Goal: Task Accomplishment & Management: Manage account settings

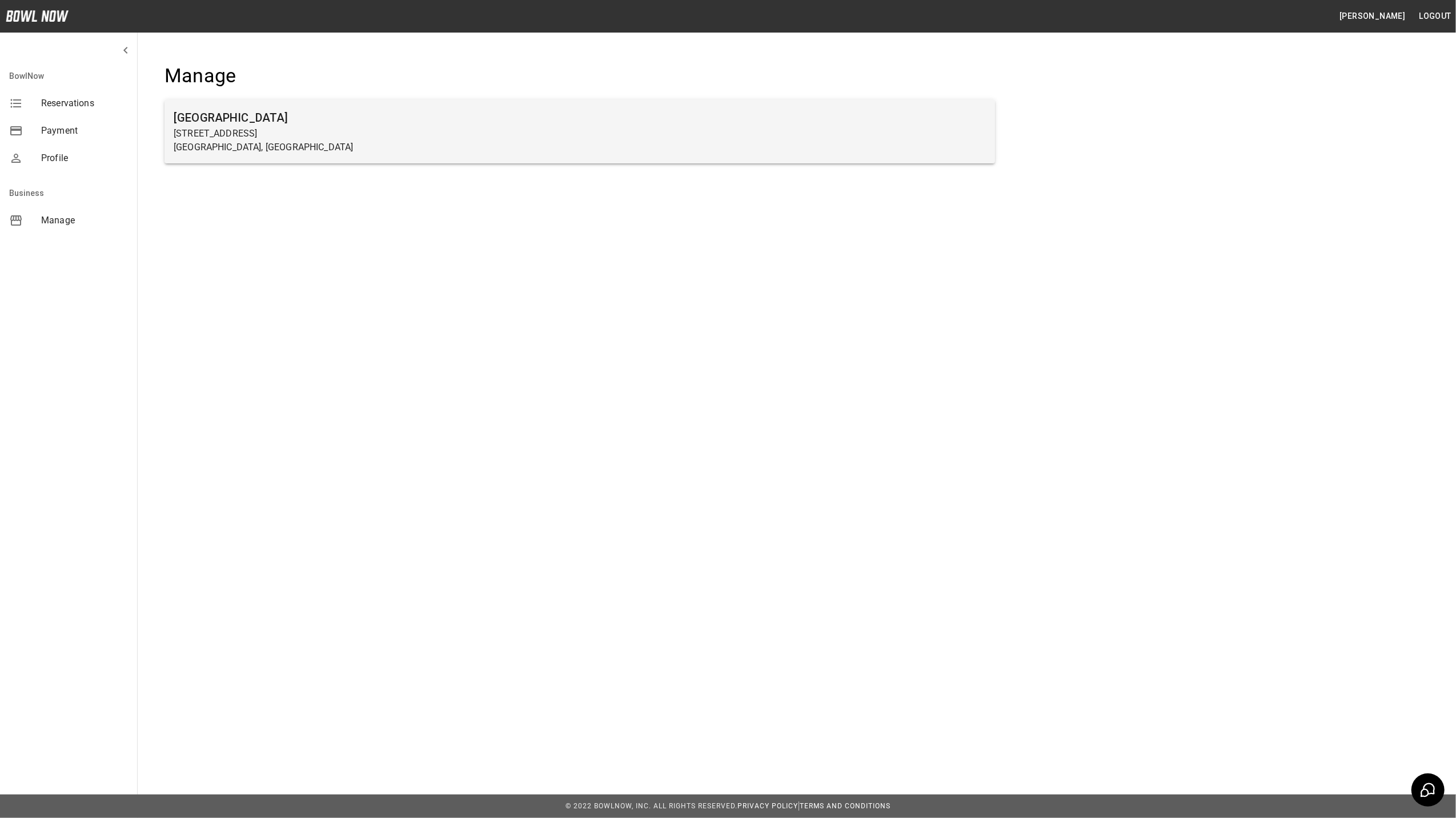
click at [325, 138] on p "[STREET_ADDRESS]" at bounding box center [580, 134] width 812 height 13
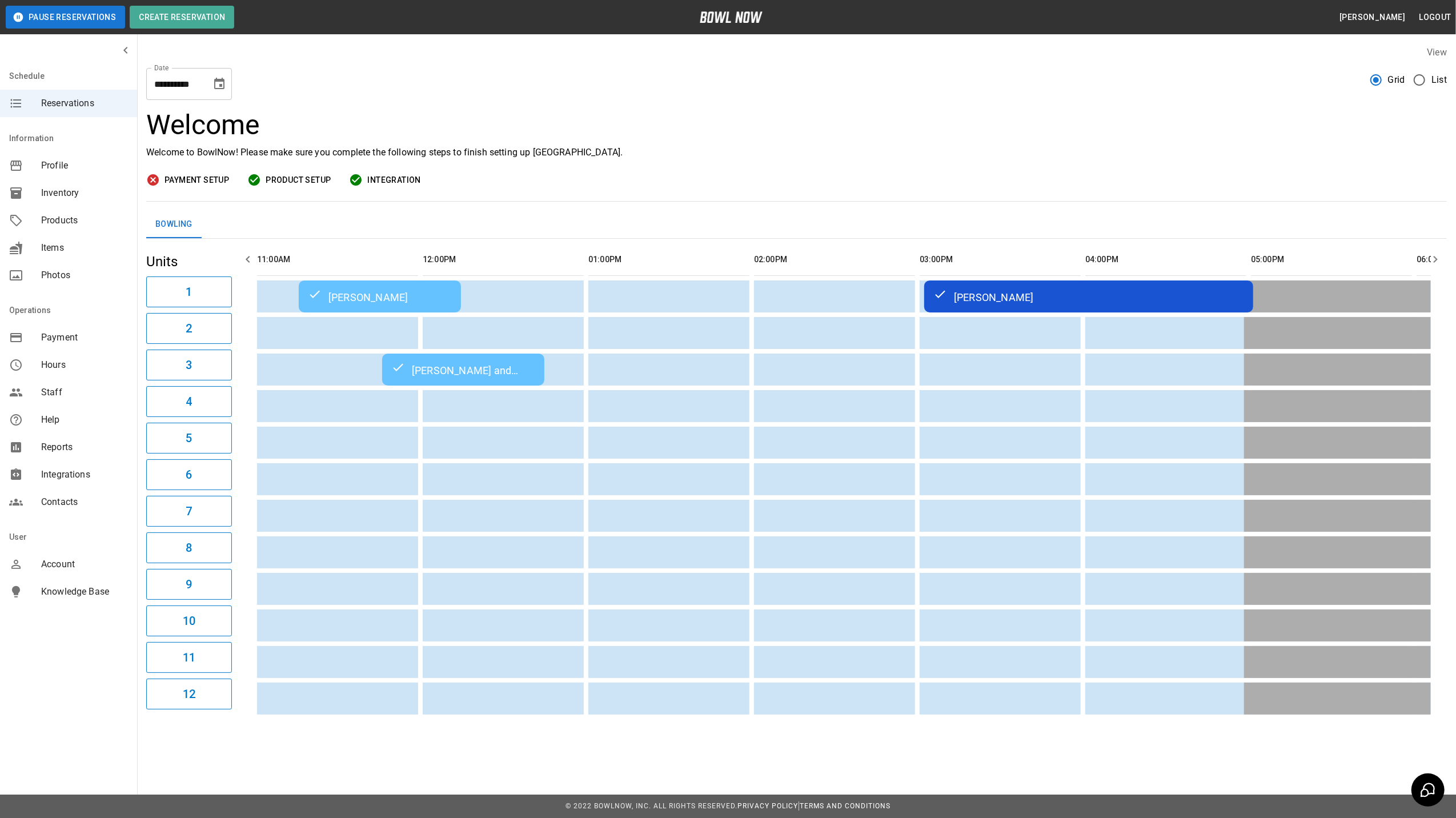
scroll to position [0, 994]
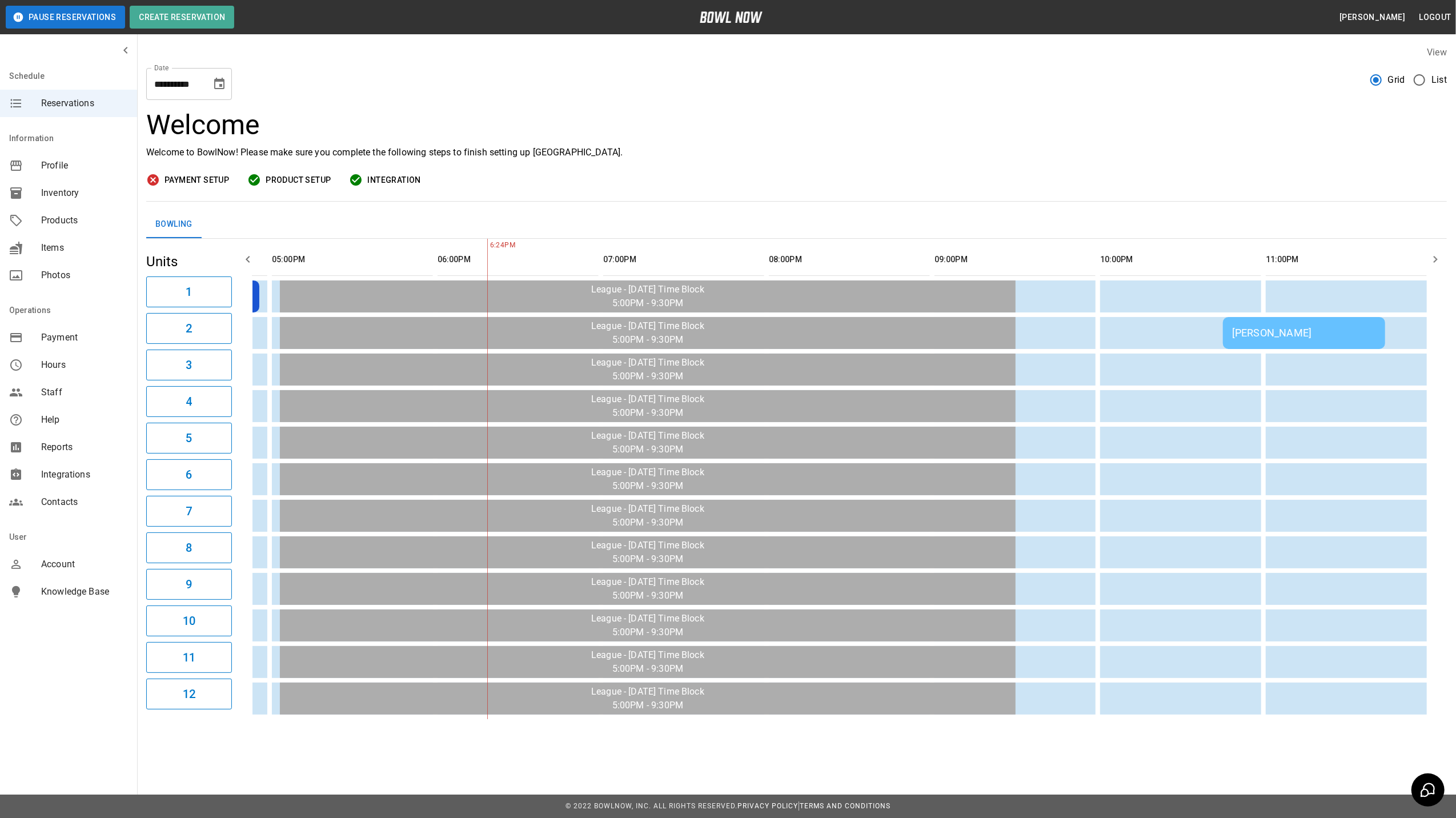
click at [1274, 336] on div "[PERSON_NAME]" at bounding box center [1304, 333] width 144 height 12
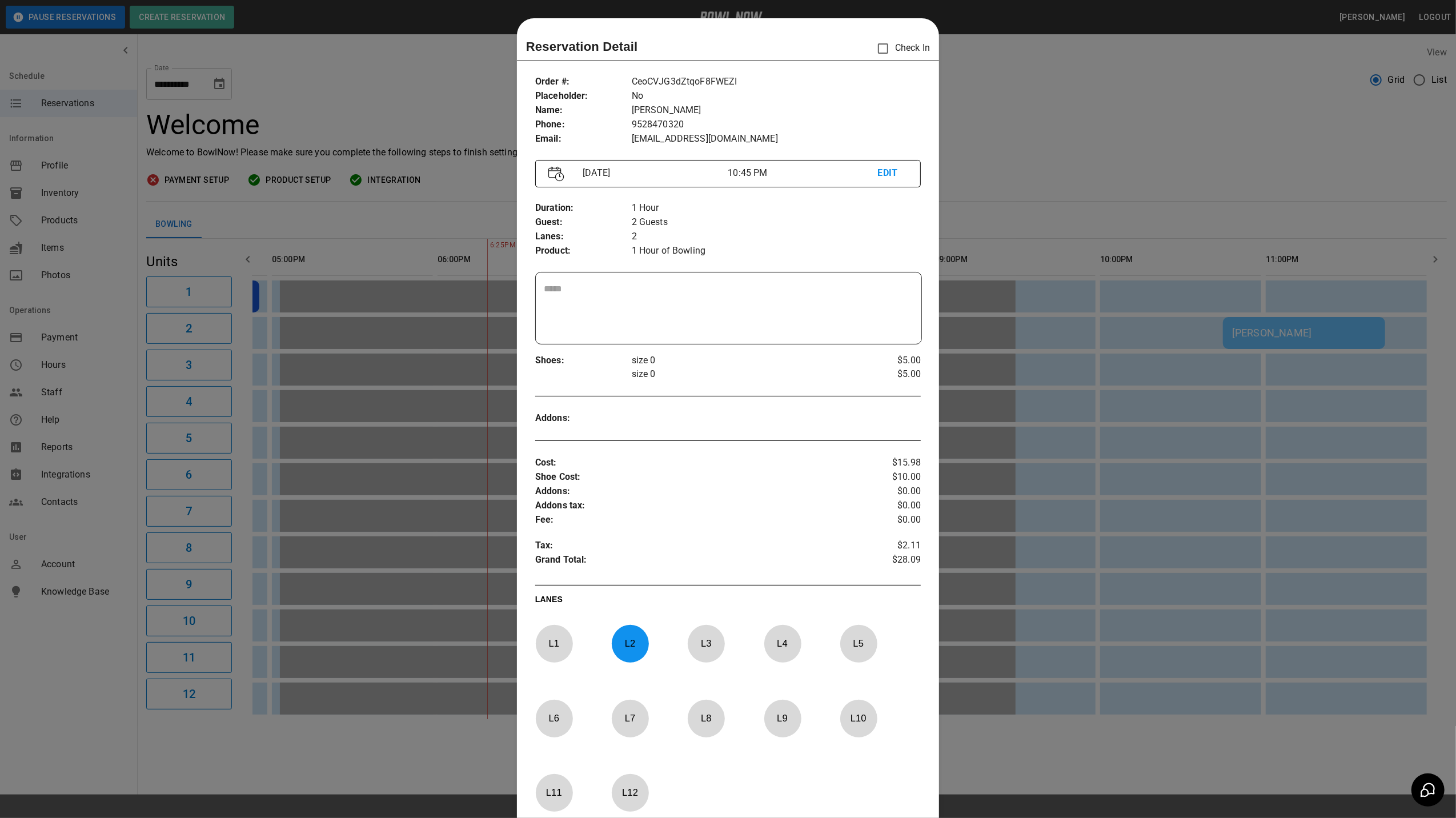
scroll to position [18, 0]
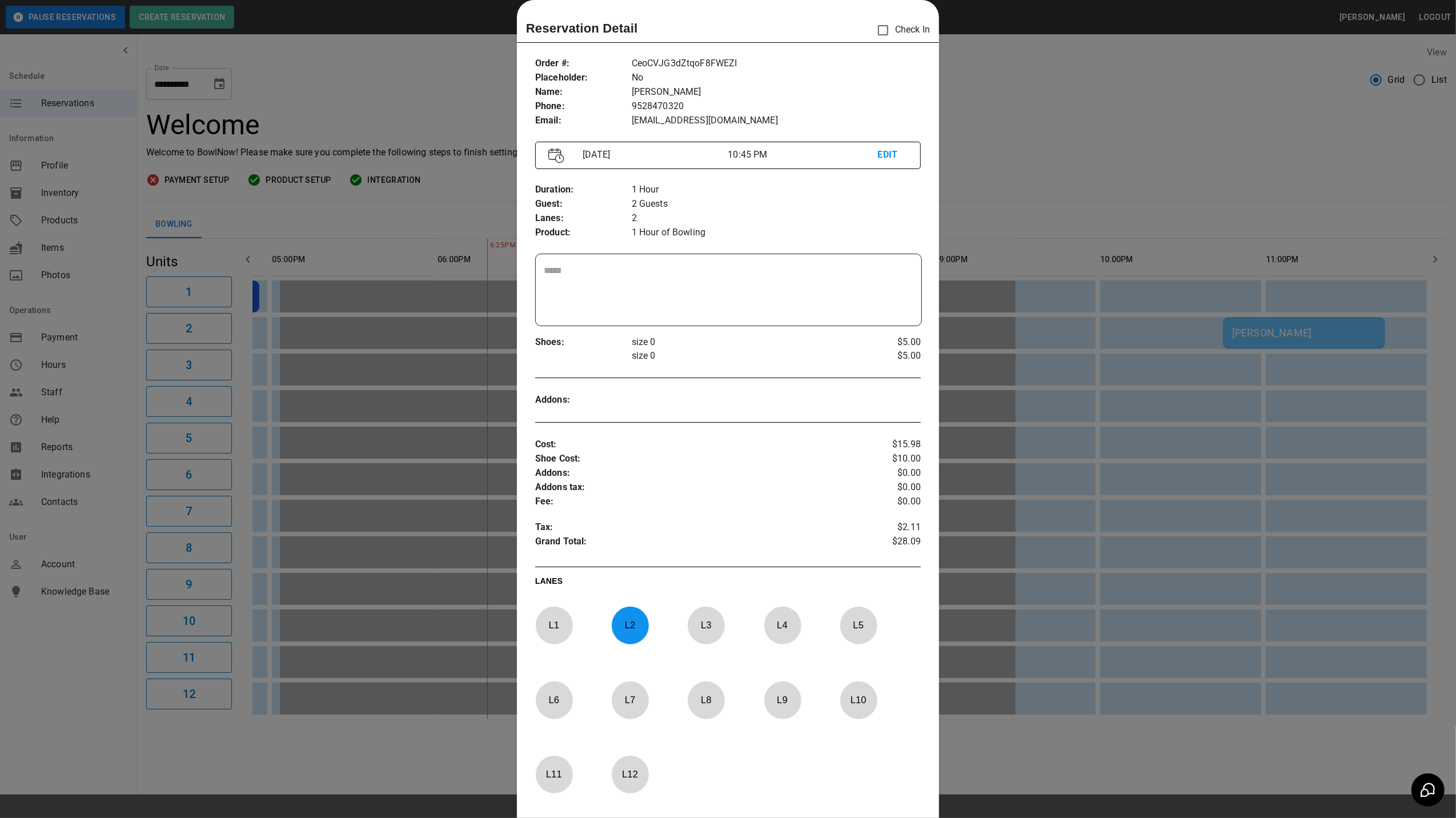
click at [1040, 156] on div at bounding box center [728, 409] width 1456 height 818
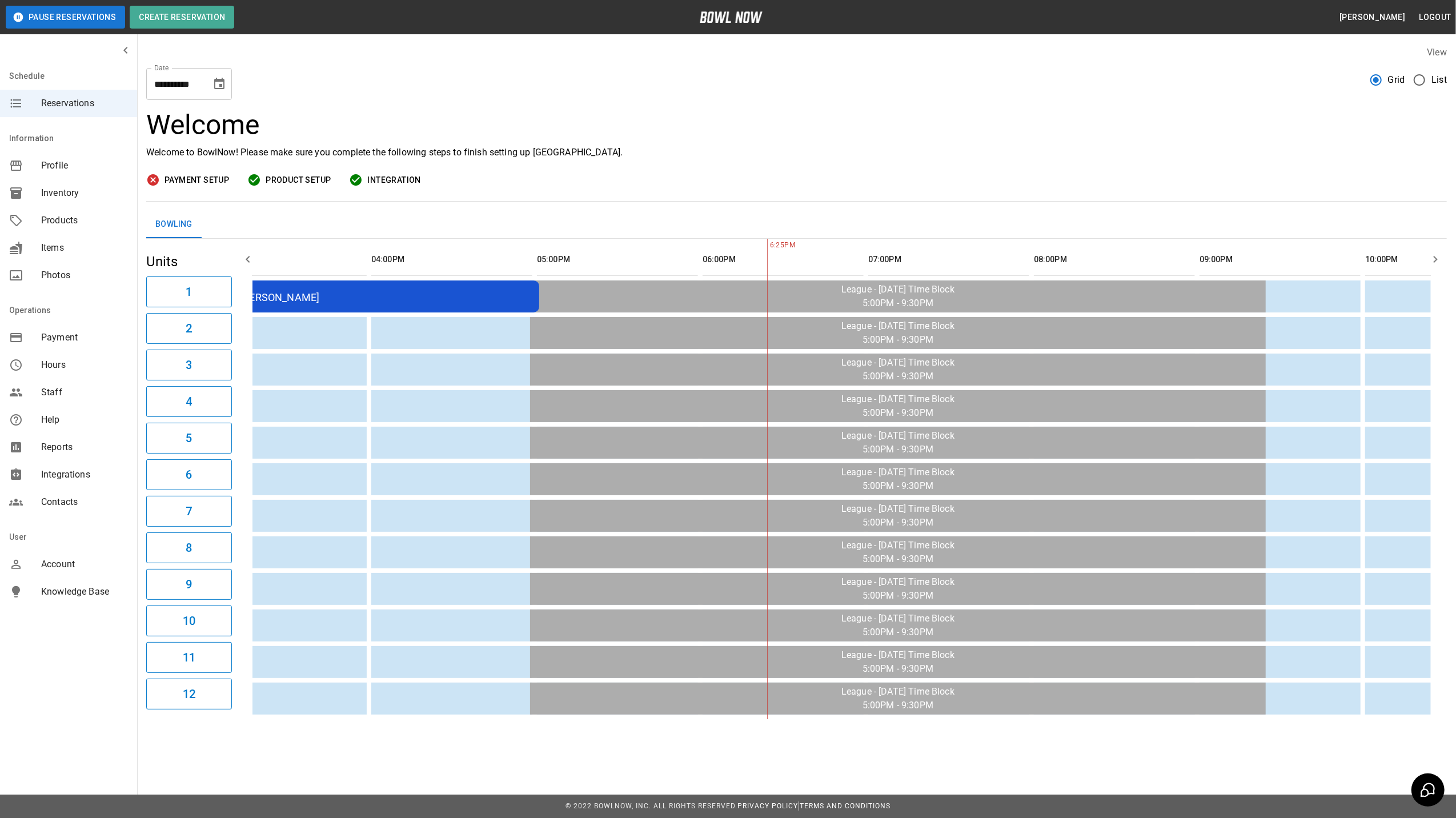
scroll to position [0, 727]
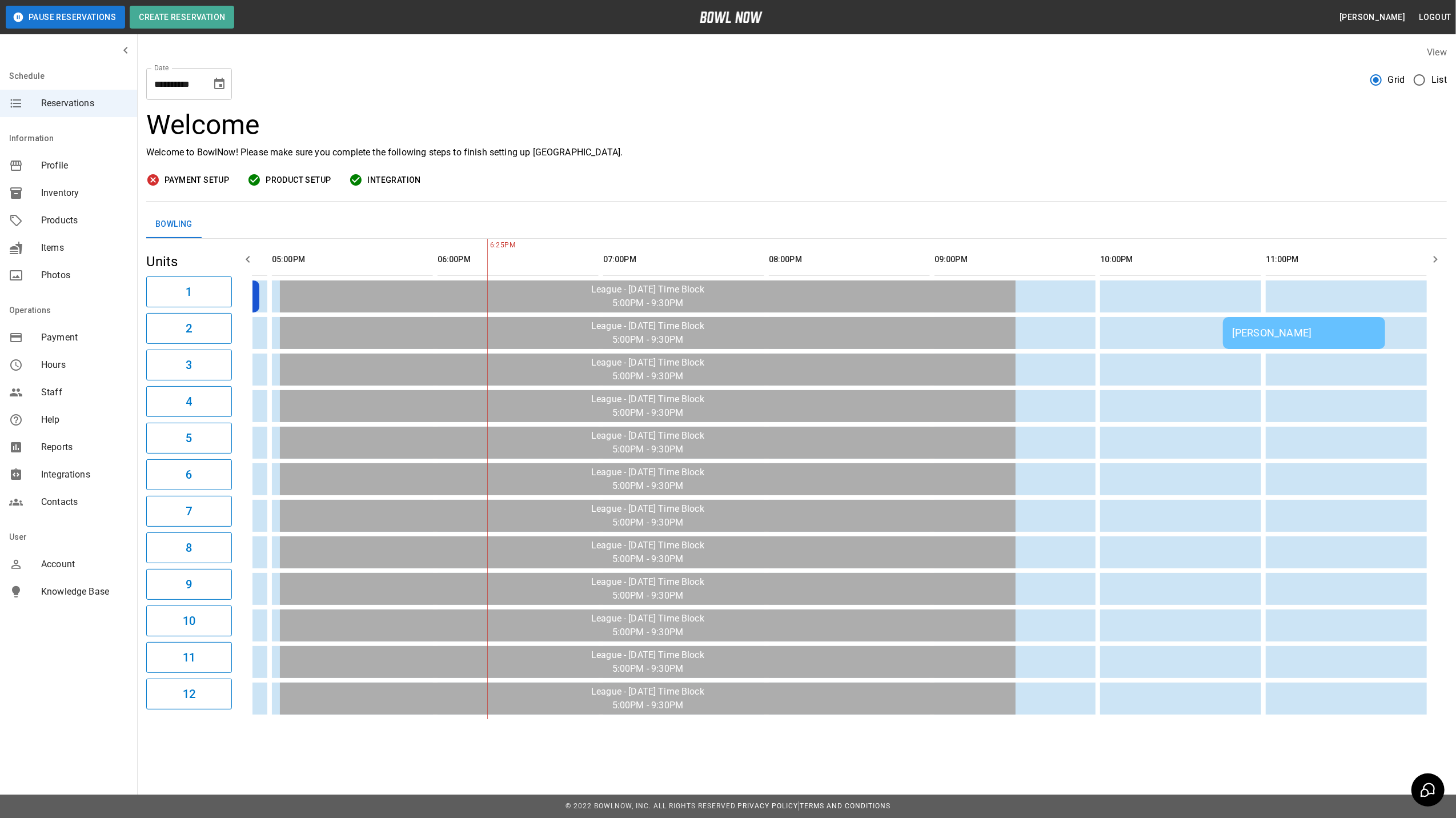
click at [220, 85] on icon "Choose date, selected date is Sep 6, 2025" at bounding box center [220, 84] width 11 height 12
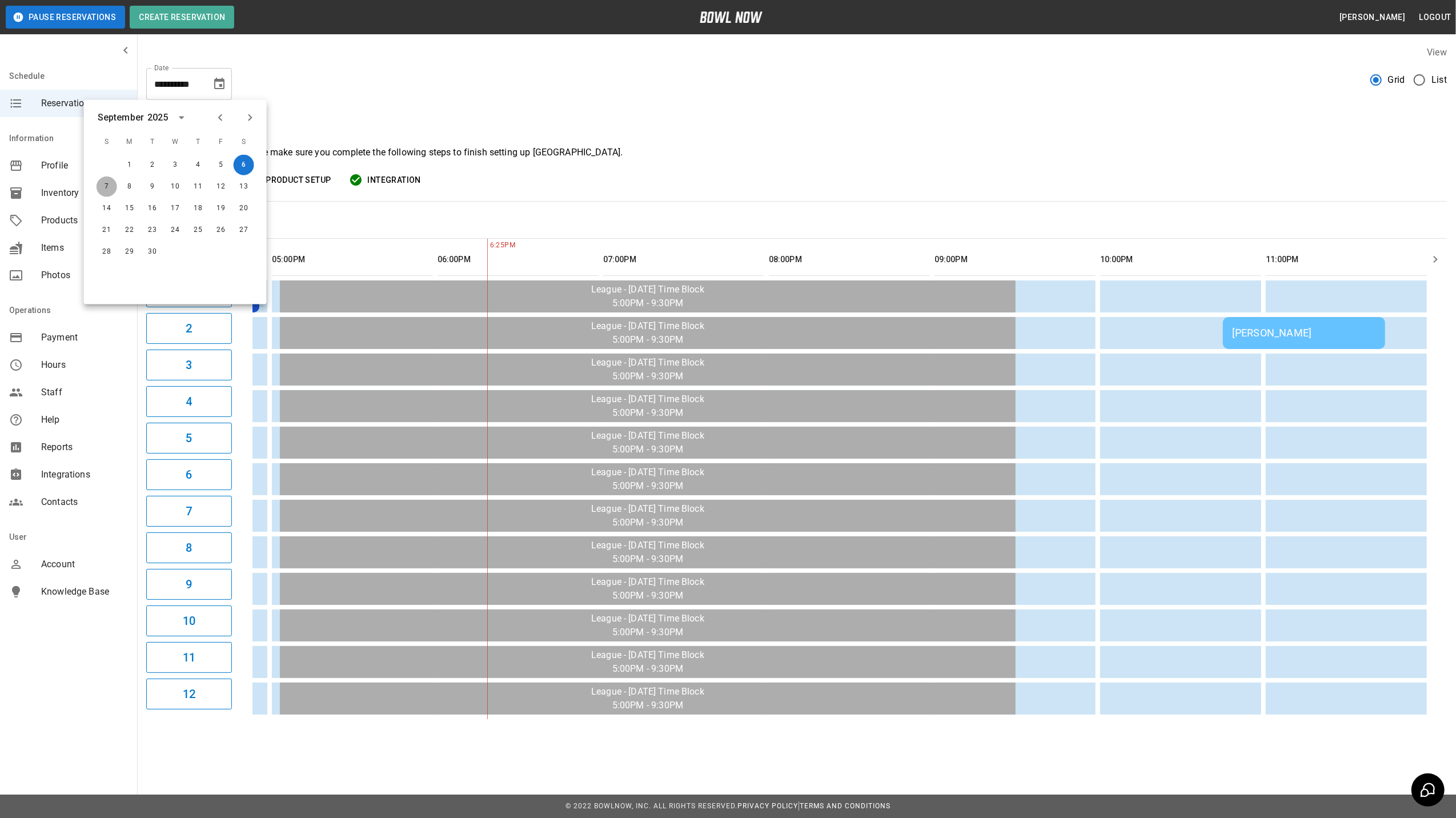
click at [104, 187] on button "7" at bounding box center [107, 186] width 20 height 20
type input "**********"
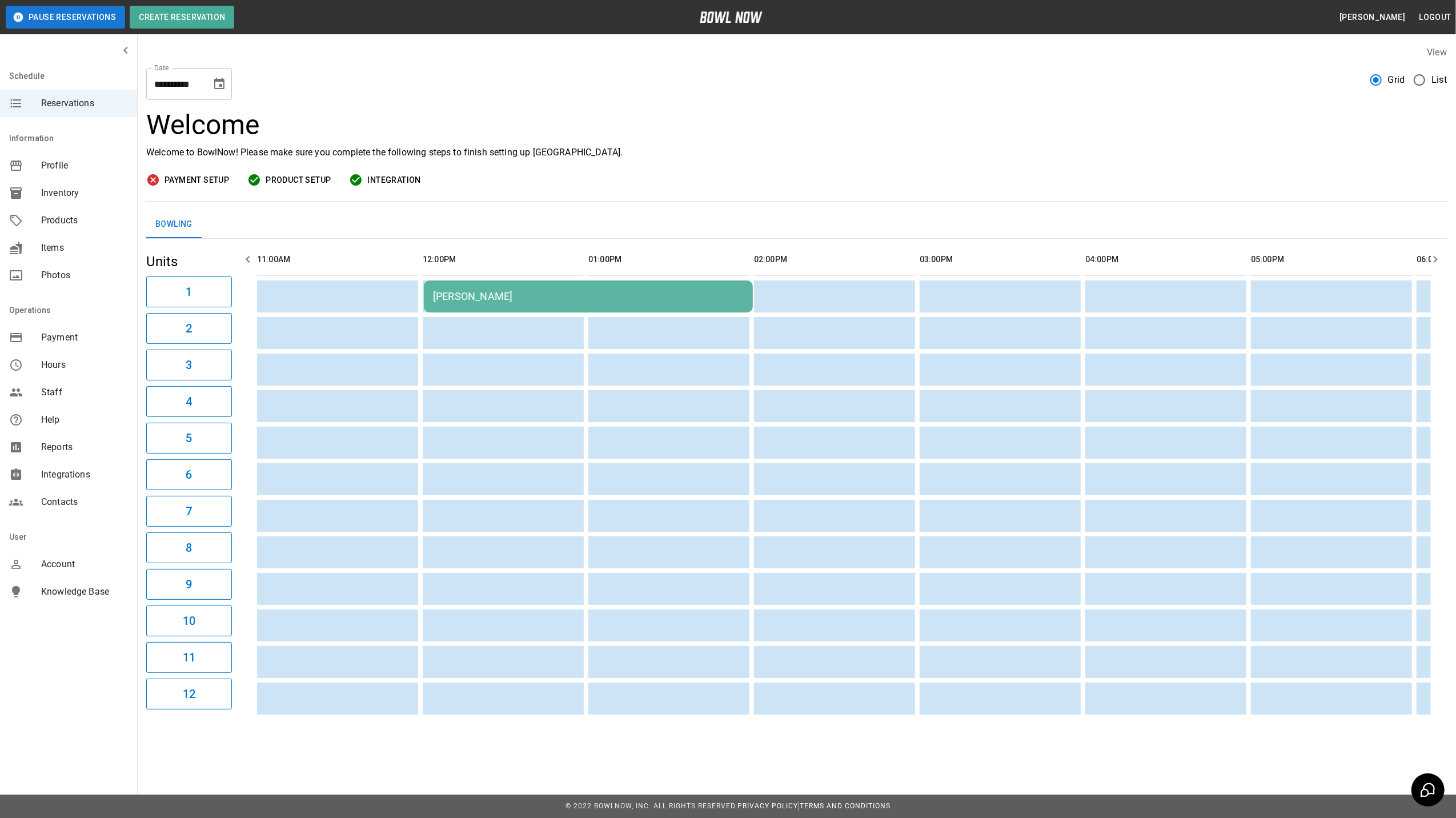
click at [476, 296] on div "[PERSON_NAME]" at bounding box center [588, 296] width 311 height 12
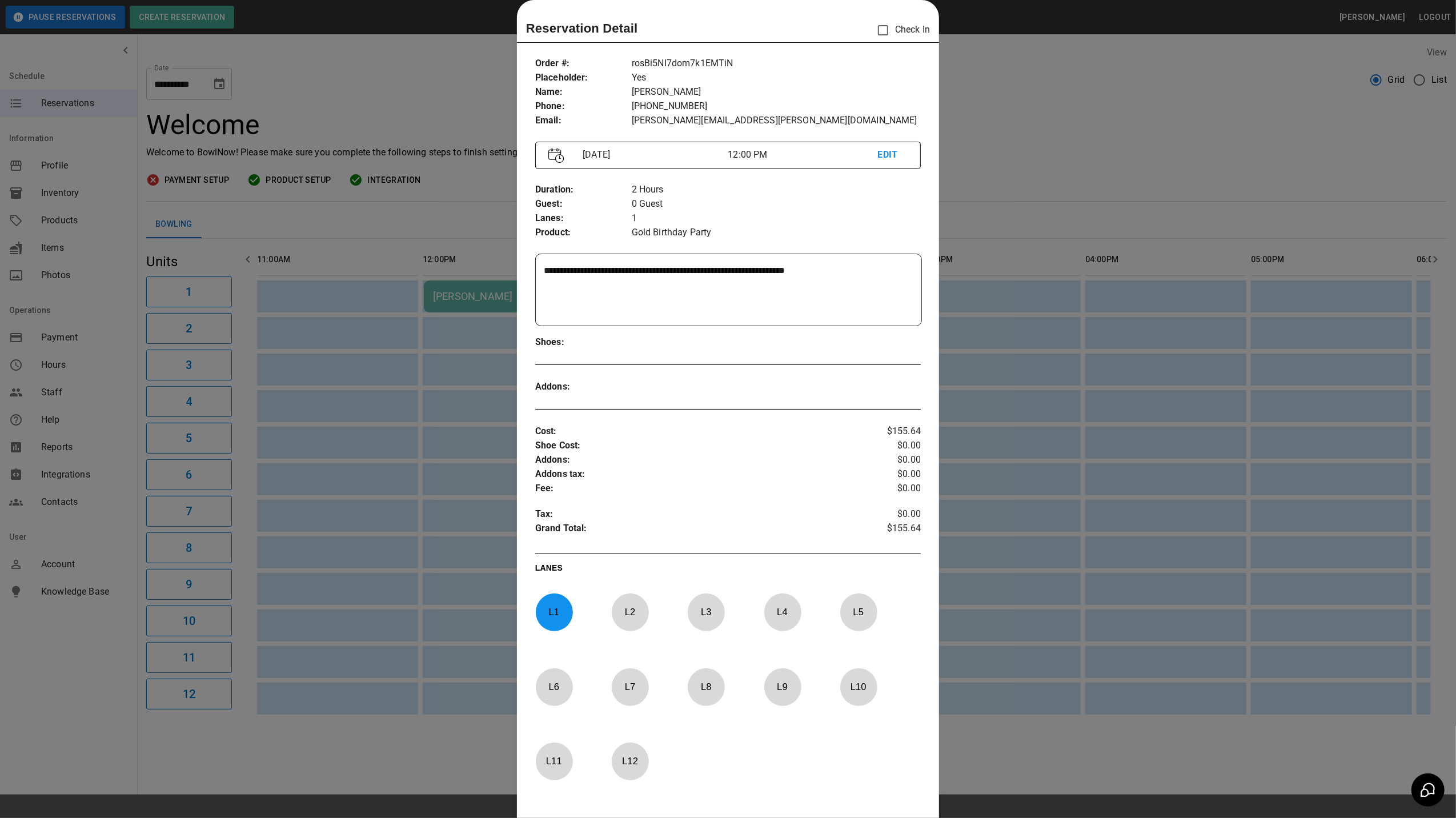
click at [1058, 126] on div at bounding box center [728, 409] width 1456 height 818
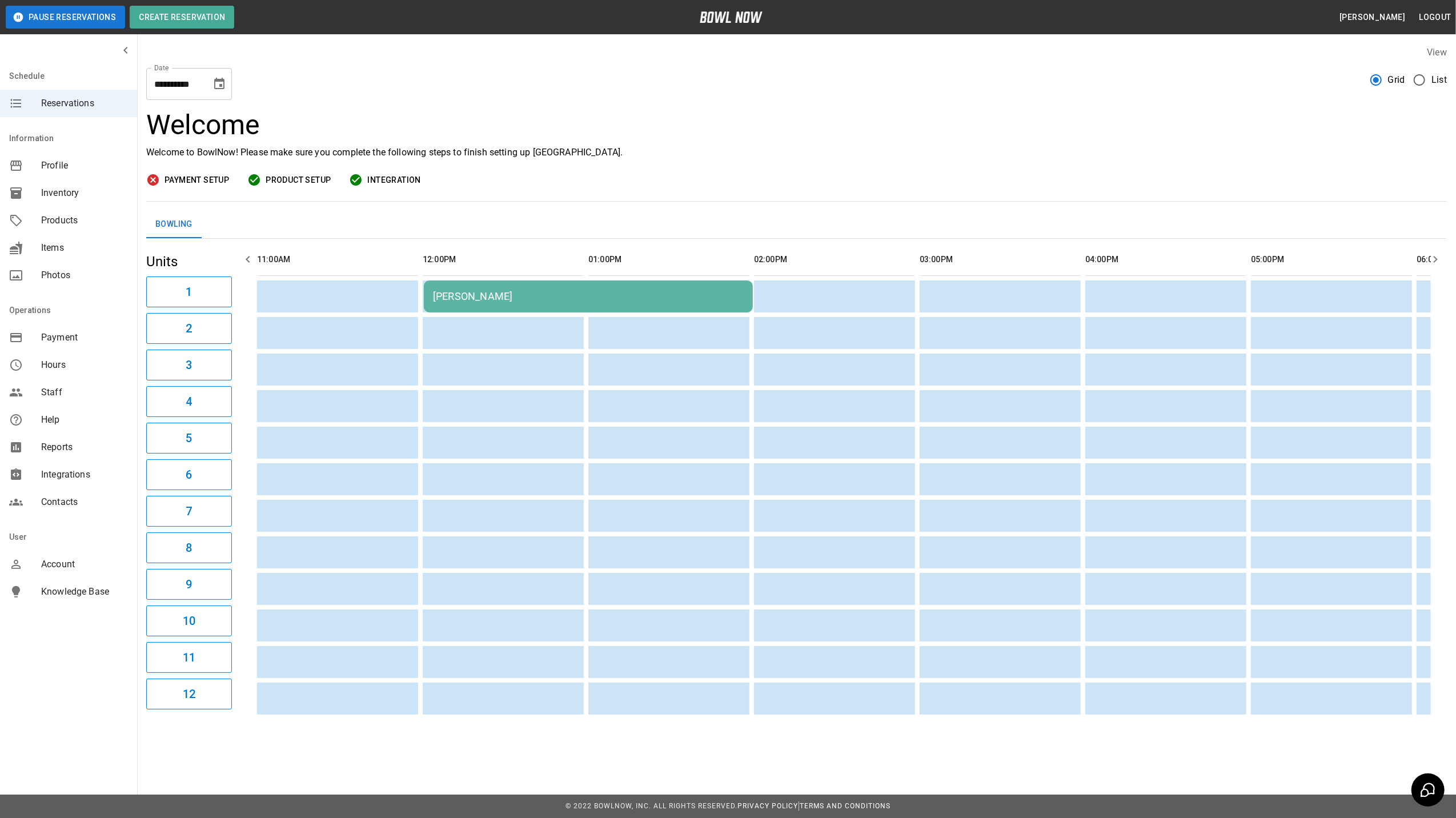
click at [1437, 16] on button "Logout" at bounding box center [1436, 18] width 41 height 21
